Goal: Information Seeking & Learning: Learn about a topic

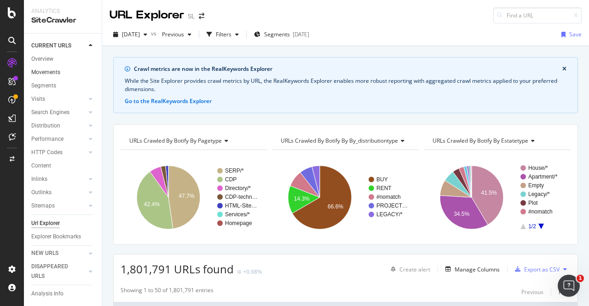
scroll to position [901, 0]
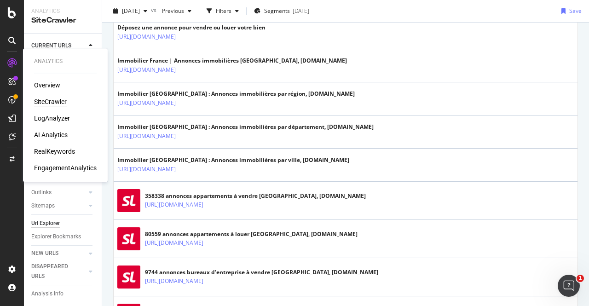
click at [46, 103] on div "SiteCrawler" at bounding box center [50, 101] width 33 height 9
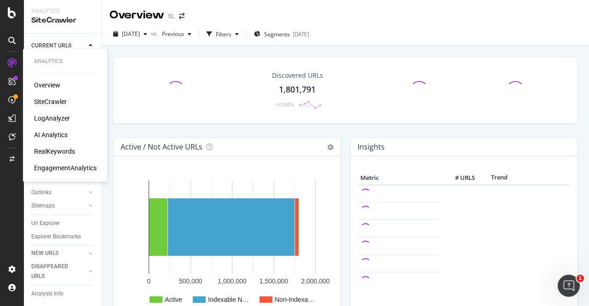
click at [56, 153] on div "RealKeywords" at bounding box center [54, 151] width 41 height 9
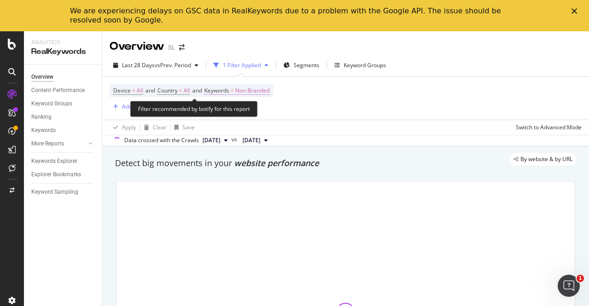
click at [258, 91] on span "Non-Branded" at bounding box center [252, 90] width 35 height 13
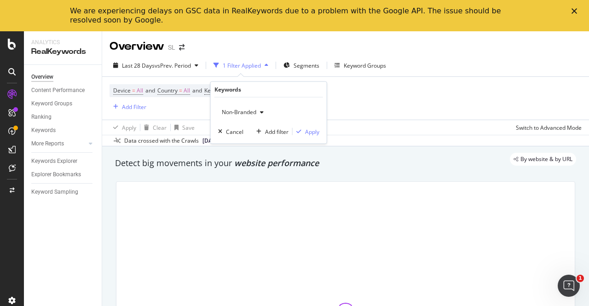
click at [243, 113] on span "Non-Branded" at bounding box center [237, 112] width 38 height 8
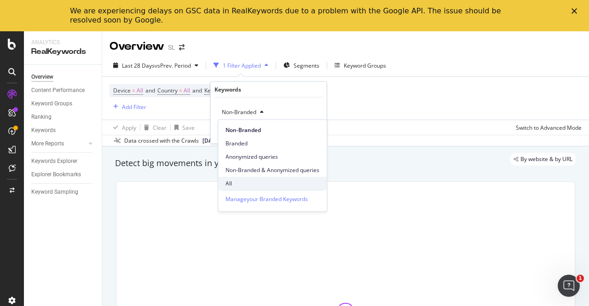
click at [251, 183] on span "All" at bounding box center [273, 183] width 94 height 8
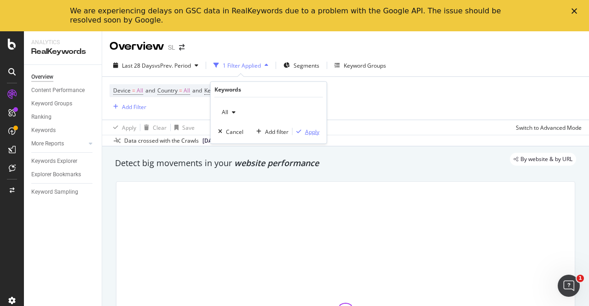
click at [306, 130] on div "Apply" at bounding box center [312, 131] width 14 height 8
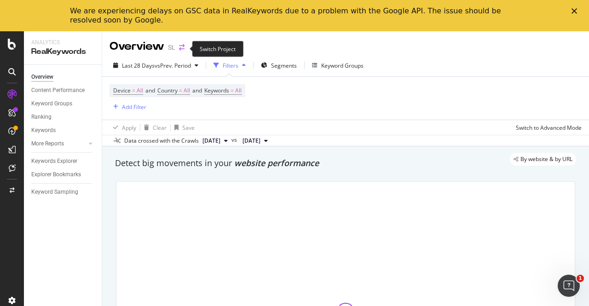
click at [182, 48] on icon "arrow-right-arrow-left" at bounding box center [182, 47] width 6 height 6
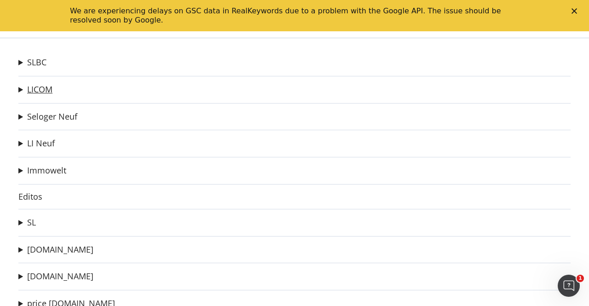
click at [29, 93] on link "LICOM" at bounding box center [39, 90] width 25 height 10
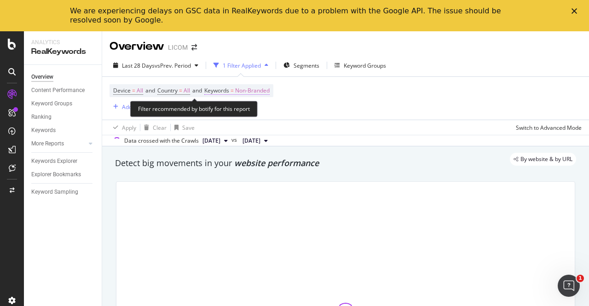
click at [249, 92] on span "Non-Branded" at bounding box center [252, 90] width 35 height 13
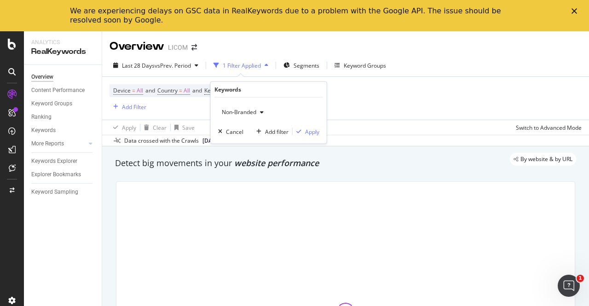
click at [233, 104] on div "Non-Branded Cancel Add filter Apply" at bounding box center [269, 121] width 116 height 46
click at [234, 110] on span "Non-Branded" at bounding box center [237, 112] width 38 height 8
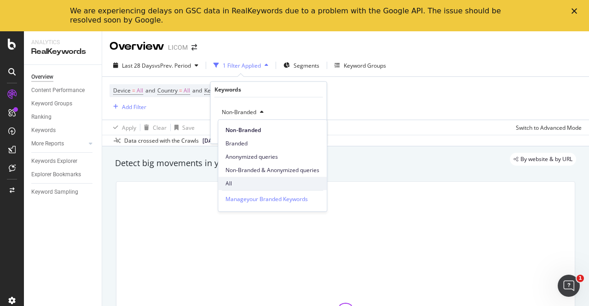
click at [239, 185] on span "All" at bounding box center [273, 183] width 94 height 8
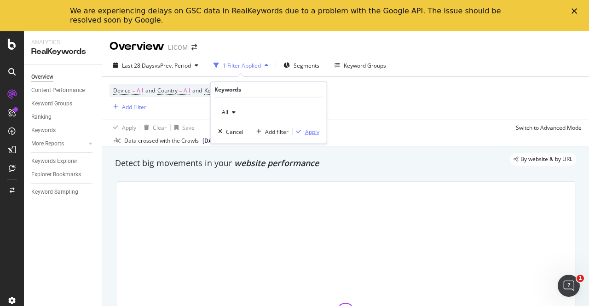
click at [309, 131] on div "Apply" at bounding box center [312, 131] width 14 height 8
click at [283, 69] on div "Segments" at bounding box center [284, 66] width 26 height 8
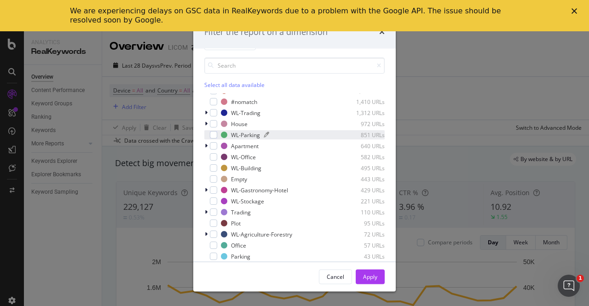
scroll to position [25, 0]
click at [215, 136] on div "modal" at bounding box center [213, 134] width 7 height 7
click at [364, 278] on div "Apply" at bounding box center [370, 276] width 14 height 8
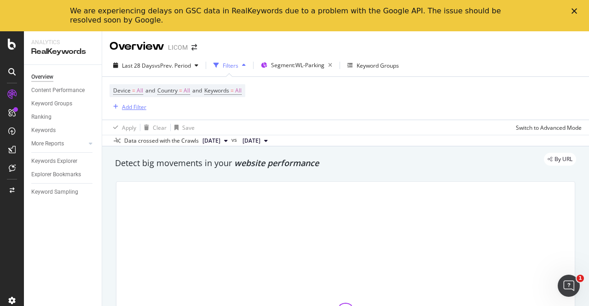
click at [129, 106] on div "Add Filter" at bounding box center [134, 107] width 24 height 8
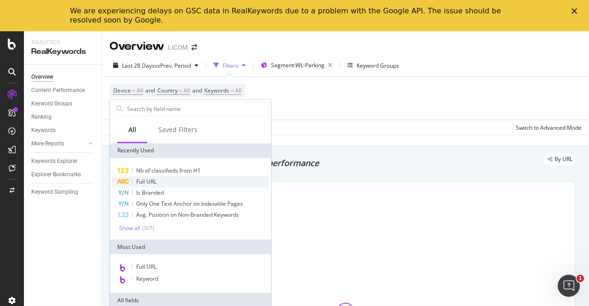
click at [181, 182] on div "Full URL" at bounding box center [190, 181] width 157 height 11
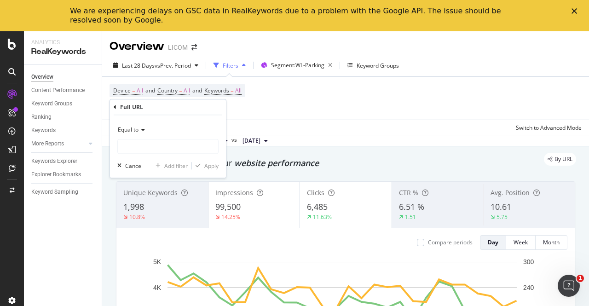
click at [133, 129] on span "Equal to" at bounding box center [128, 130] width 21 height 8
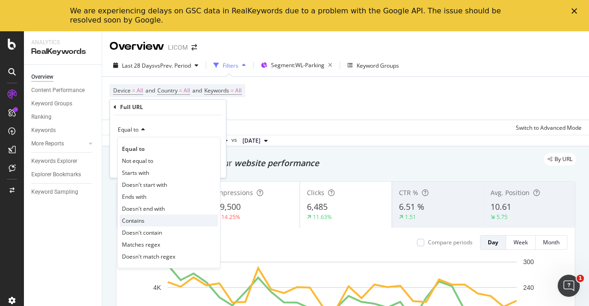
click at [134, 221] on span "Contains" at bounding box center [133, 221] width 23 height 8
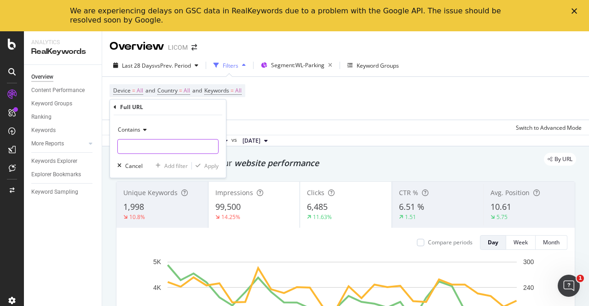
click at [128, 142] on input "text" at bounding box center [168, 146] width 100 height 15
type input "pas-cher"
click at [214, 170] on button "Apply" at bounding box center [205, 165] width 27 height 9
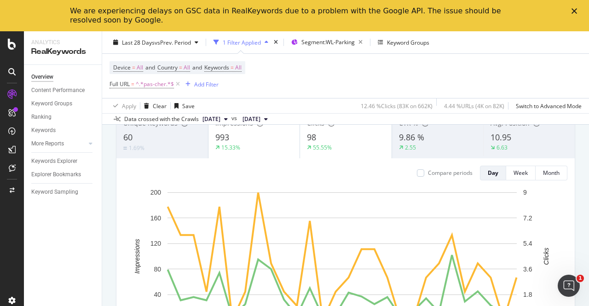
scroll to position [28, 0]
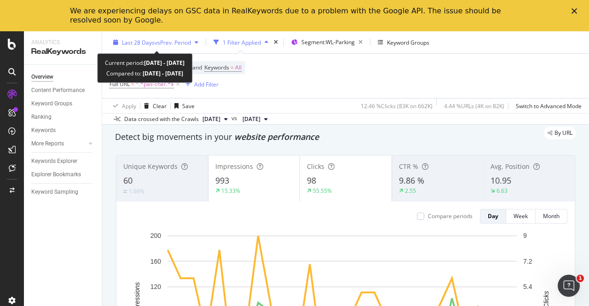
click at [145, 43] on span "Last 28 Days" at bounding box center [138, 42] width 33 height 8
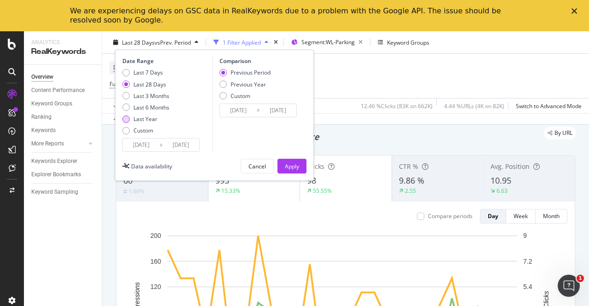
click at [128, 120] on div "Last Year" at bounding box center [125, 118] width 7 height 7
type input "[DATE]"
click at [127, 108] on div "Last 6 Months" at bounding box center [125, 107] width 7 height 7
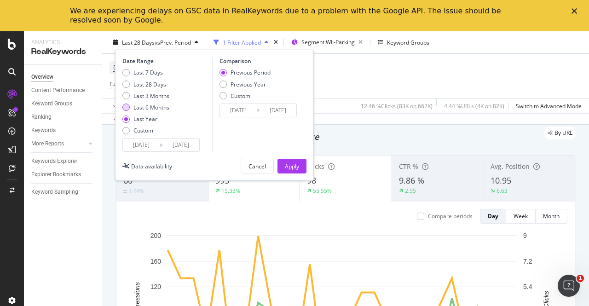
type input "[DATE]"
click at [295, 165] on div "Apply" at bounding box center [292, 166] width 14 height 8
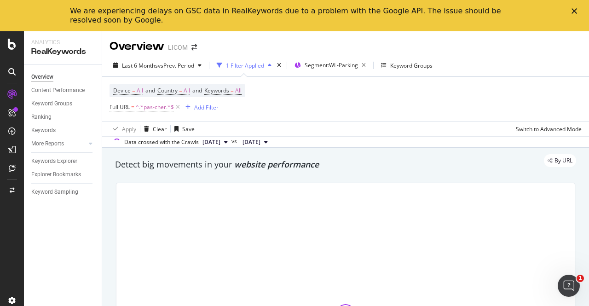
click at [574, 12] on icon "Fermer" at bounding box center [575, 11] width 6 height 6
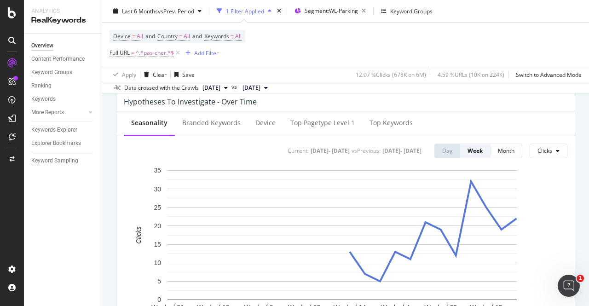
scroll to position [359, 0]
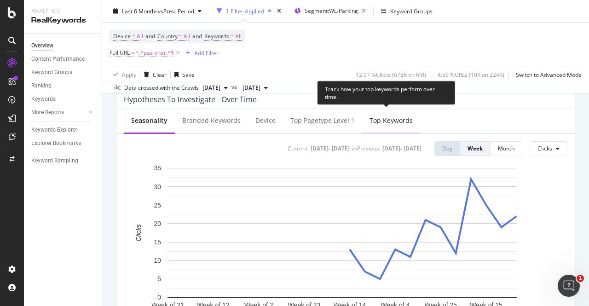
click at [364, 125] on div "Top Keywords" at bounding box center [391, 121] width 58 height 25
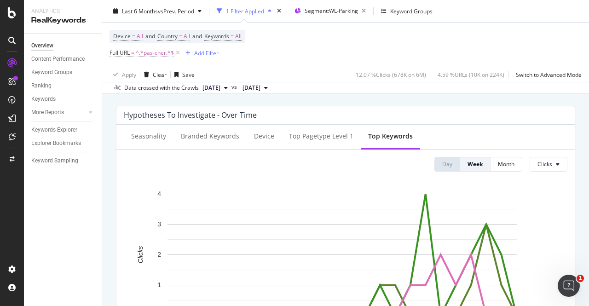
scroll to position [342, 0]
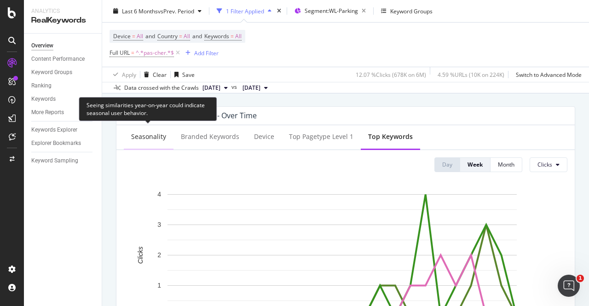
click at [152, 133] on div "Seasonality" at bounding box center [148, 136] width 35 height 9
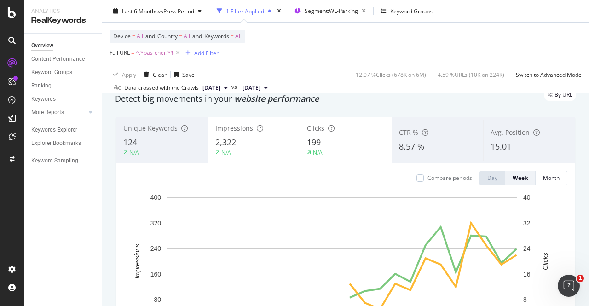
scroll to position [32, 0]
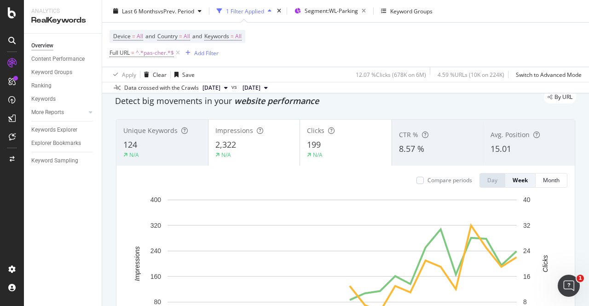
click at [358, 99] on div "By URL" at bounding box center [341, 97] width 470 height 13
click at [315, 14] on span "Segment: WL-Parking" at bounding box center [331, 11] width 53 height 8
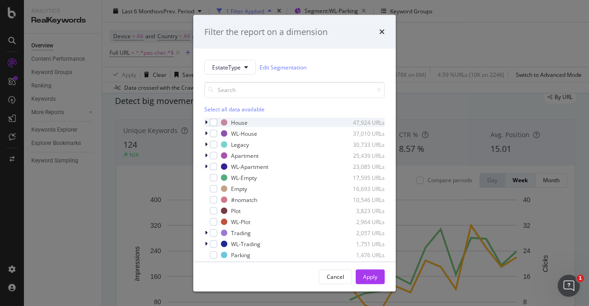
click at [207, 122] on icon "modal" at bounding box center [206, 123] width 3 height 6
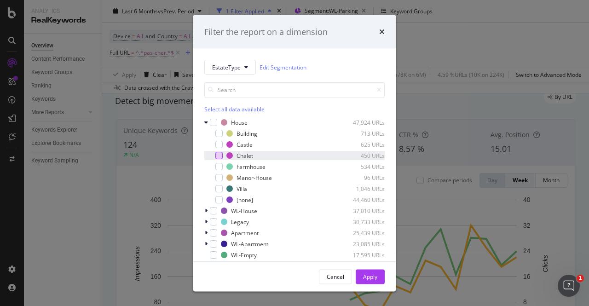
click at [219, 155] on div "modal" at bounding box center [218, 155] width 7 height 7
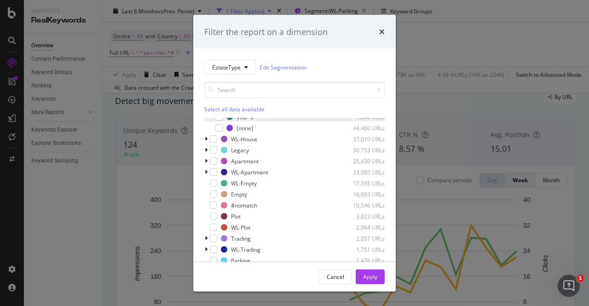
scroll to position [109, 0]
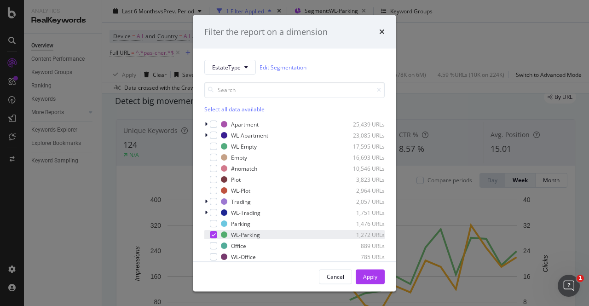
click at [214, 234] on icon "modal" at bounding box center [214, 234] width 4 height 5
click at [377, 277] on div "Apply" at bounding box center [370, 276] width 14 height 8
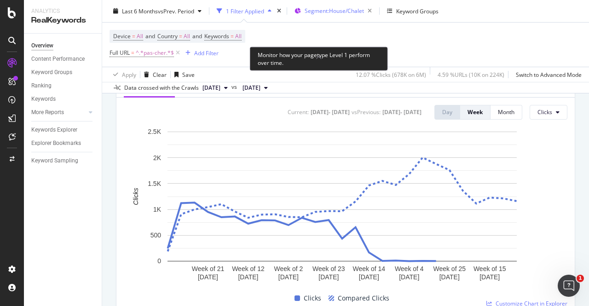
scroll to position [393, 0]
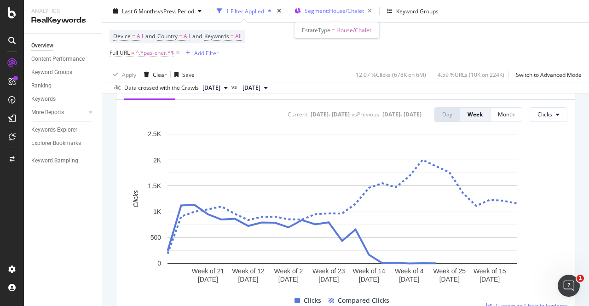
click at [326, 15] on div "Segment: House/Chalet" at bounding box center [340, 11] width 71 height 13
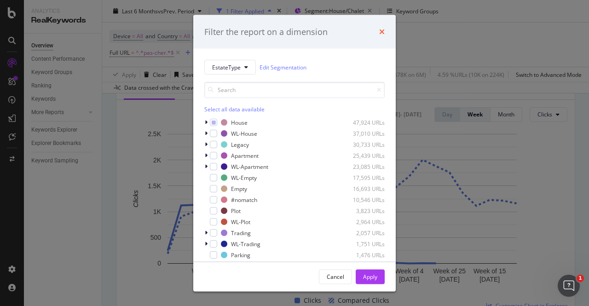
click at [380, 31] on icon "times" at bounding box center [382, 31] width 6 height 7
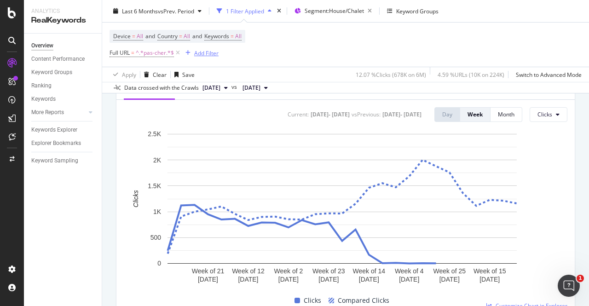
click at [204, 56] on div "Add Filter" at bounding box center [206, 53] width 24 height 8
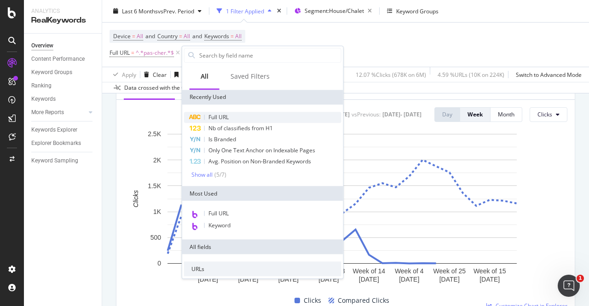
click at [220, 112] on div "Full URL" at bounding box center [262, 117] width 157 height 11
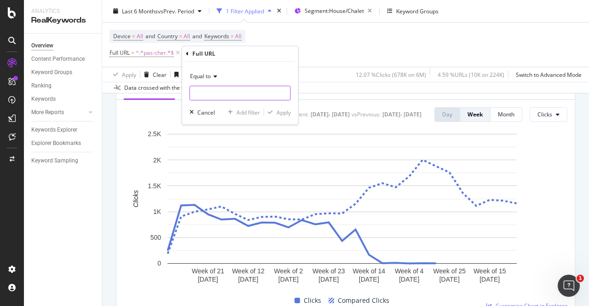
click at [198, 91] on input "text" at bounding box center [240, 93] width 100 height 15
click at [202, 76] on span "Equal to" at bounding box center [200, 76] width 21 height 8
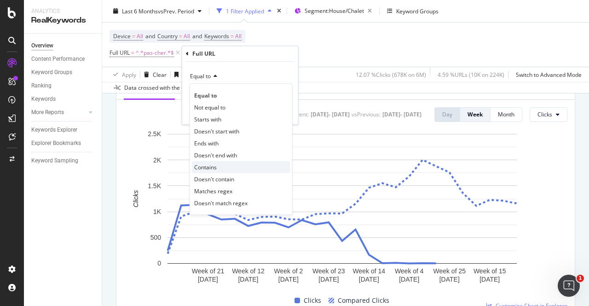
click at [199, 165] on span "Contains" at bounding box center [205, 167] width 23 height 8
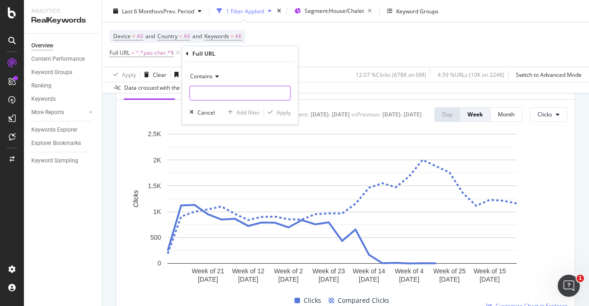
click at [202, 86] on input "text" at bounding box center [240, 93] width 100 height 15
type input "chalet"
click at [279, 114] on div "Apply" at bounding box center [284, 113] width 14 height 8
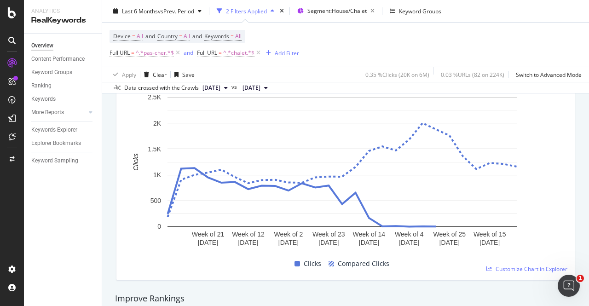
scroll to position [633, 0]
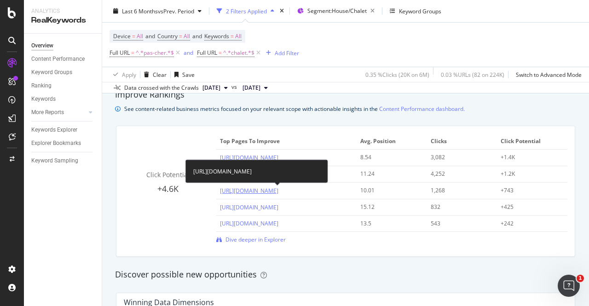
click at [278, 190] on link "[URL][DOMAIN_NAME]" at bounding box center [249, 191] width 58 height 8
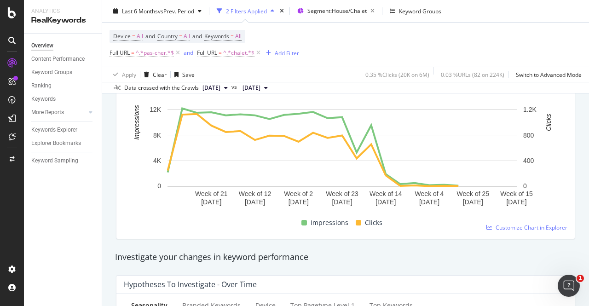
scroll to position [96, 0]
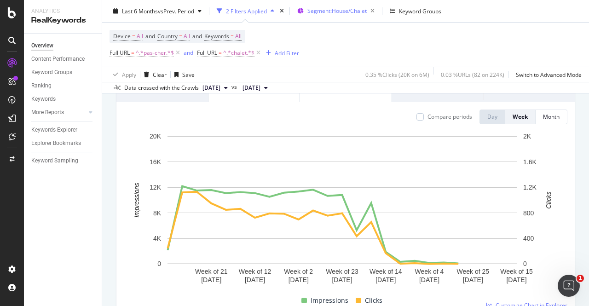
drag, startPoint x: 258, startPoint y: 54, endPoint x: 353, endPoint y: 9, distance: 105.8
click at [258, 54] on icon at bounding box center [258, 52] width 8 height 9
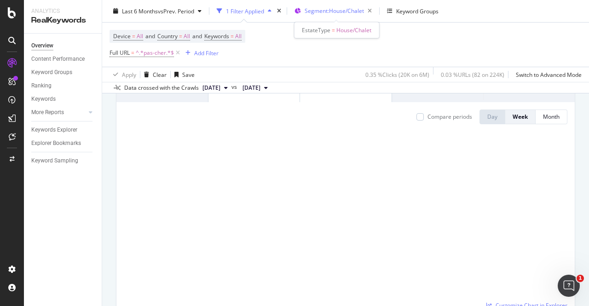
click at [350, 9] on span "Segment: House/Chalet" at bounding box center [334, 11] width 59 height 8
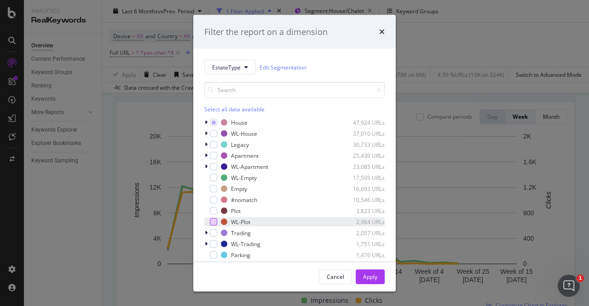
click at [214, 221] on div "modal" at bounding box center [213, 221] width 7 height 7
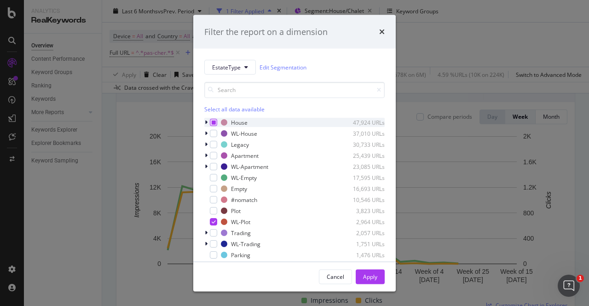
click at [214, 122] on icon "modal" at bounding box center [214, 122] width 4 height 5
click at [377, 276] on button "Apply" at bounding box center [370, 276] width 29 height 15
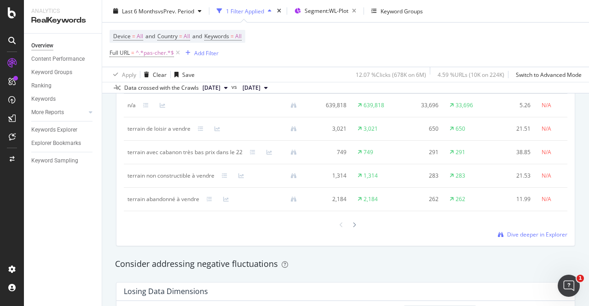
scroll to position [903, 0]
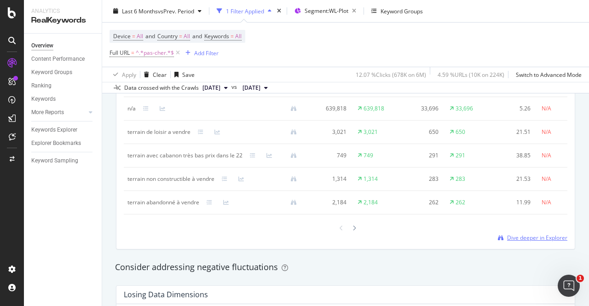
click at [521, 242] on span "Dive deeper in Explorer" at bounding box center [537, 238] width 60 height 8
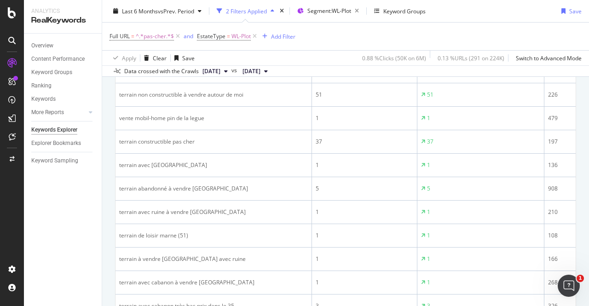
scroll to position [1204, 0]
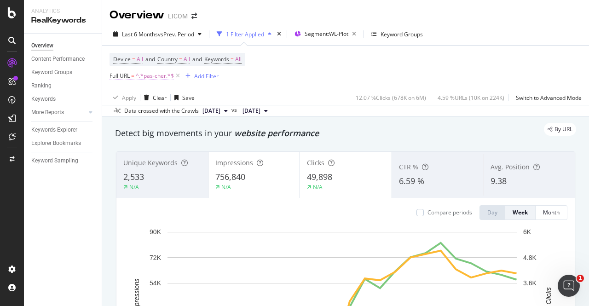
click at [151, 77] on span "^.*pas-cher.*$" at bounding box center [155, 75] width 38 height 13
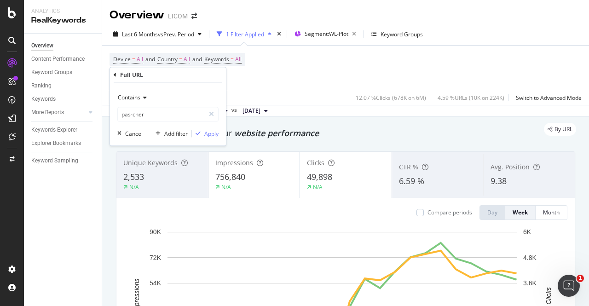
click at [141, 98] on icon at bounding box center [143, 98] width 6 height 6
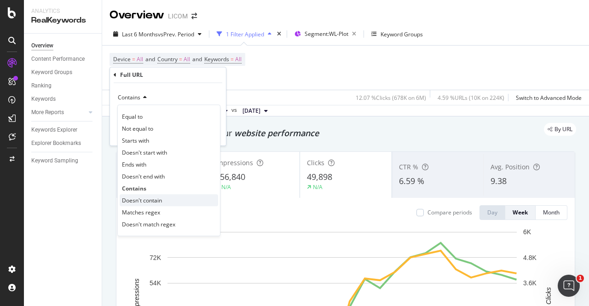
click at [142, 201] on span "Doesn't contain" at bounding box center [142, 201] width 40 height 8
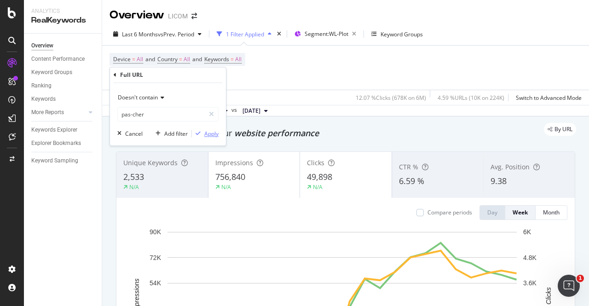
click at [208, 130] on div "Apply" at bounding box center [211, 134] width 14 height 8
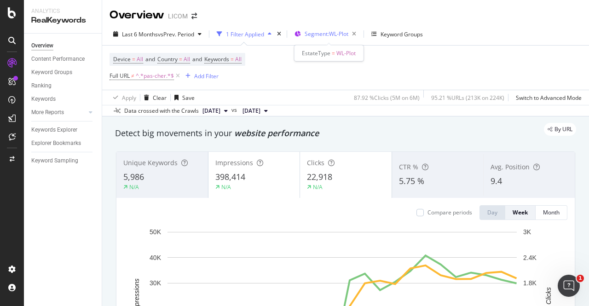
click at [337, 34] on span "Segment: WL-Plot" at bounding box center [327, 34] width 44 height 8
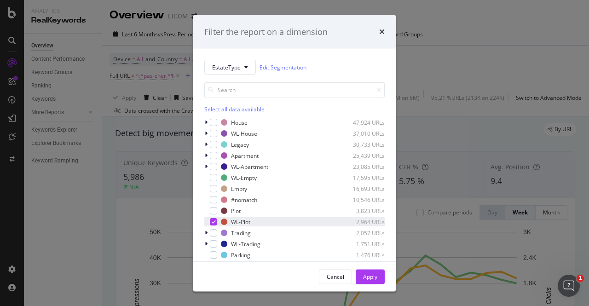
click at [214, 220] on icon "modal" at bounding box center [214, 222] width 4 height 5
click at [206, 121] on icon "modal" at bounding box center [206, 123] width 3 height 6
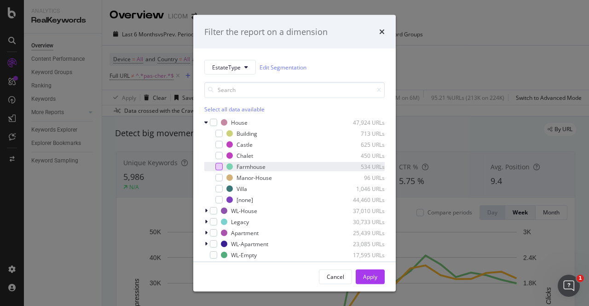
click at [219, 167] on div "modal" at bounding box center [218, 166] width 7 height 7
click at [366, 273] on div "Apply" at bounding box center [370, 276] width 14 height 8
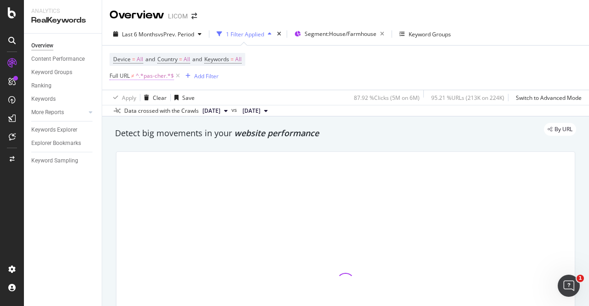
click at [126, 77] on span "Full URL" at bounding box center [120, 76] width 20 height 8
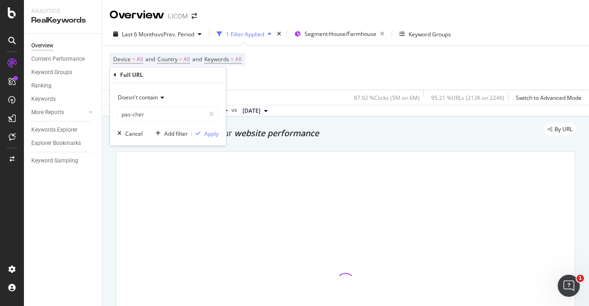
click at [131, 98] on span "Doesn't contain" at bounding box center [138, 97] width 40 height 8
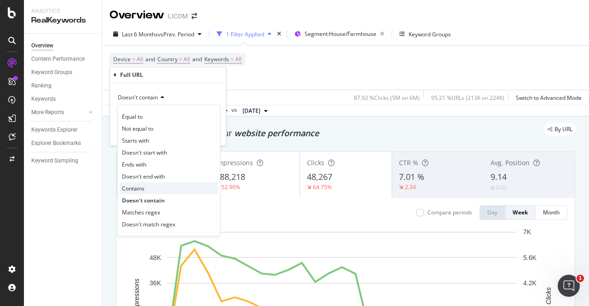
click at [135, 185] on span "Contains" at bounding box center [133, 189] width 23 height 8
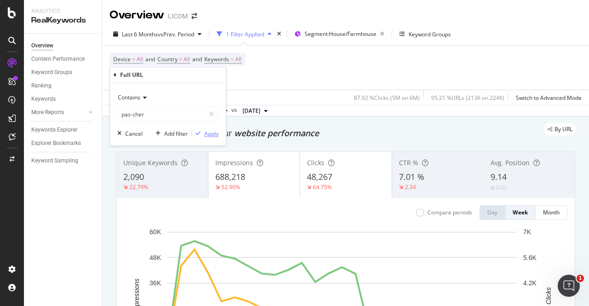
click at [212, 134] on div "Apply" at bounding box center [211, 134] width 14 height 8
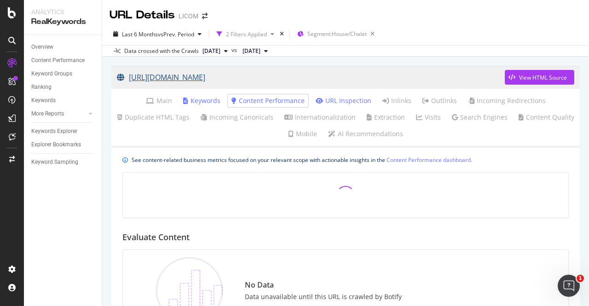
click at [383, 81] on link "[URL][DOMAIN_NAME]" at bounding box center [311, 77] width 388 height 23
